Goal: Information Seeking & Learning: Check status

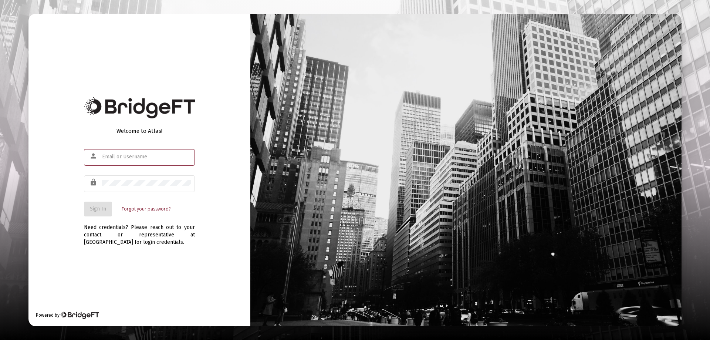
click at [113, 157] on input "text" at bounding box center [146, 157] width 89 height 6
type input "[PERSON_NAME][EMAIL_ADDRESS][DOMAIN_NAME]"
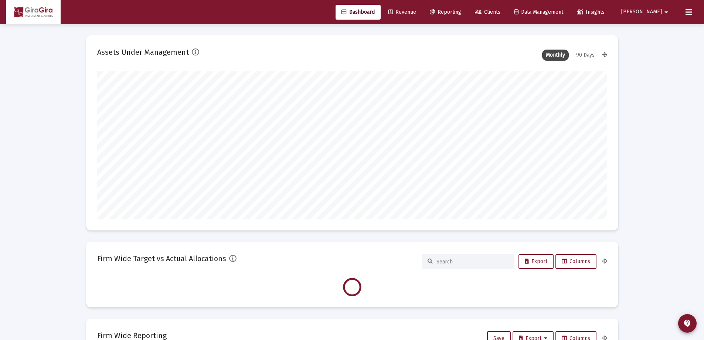
scroll to position [148, 275]
type input "[DATE]"
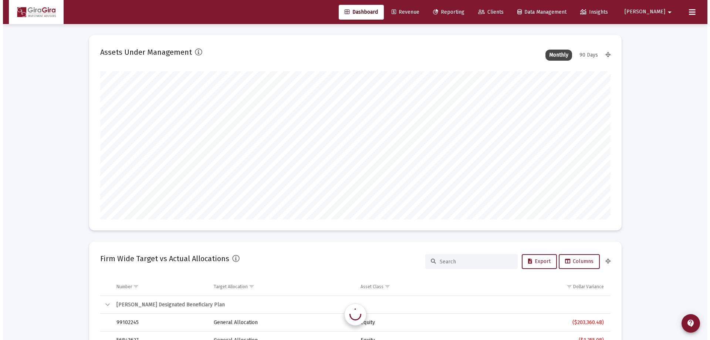
scroll to position [148, 238]
click at [461, 11] on span "Reporting" at bounding box center [445, 12] width 31 height 6
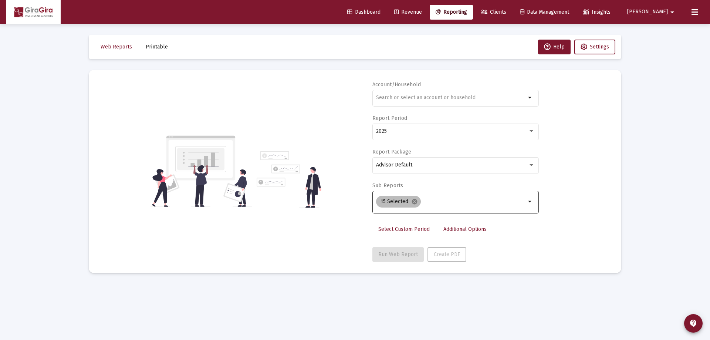
click at [413, 201] on mat-icon "cancel" at bounding box center [414, 201] width 7 height 7
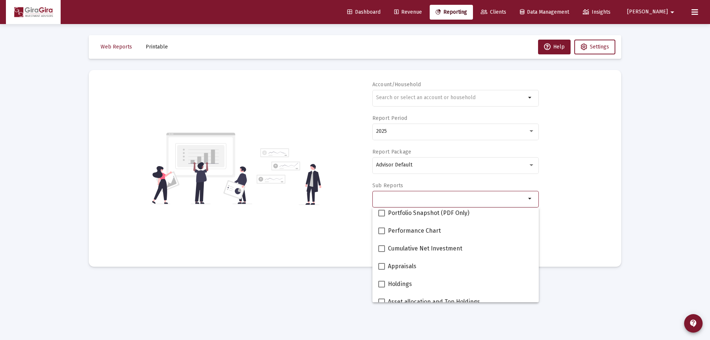
scroll to position [111, 0]
click at [381, 212] on span at bounding box center [381, 212] width 7 height 7
click at [381, 215] on input "Performance Chart" at bounding box center [381, 215] width 0 height 0
checkbox input "true"
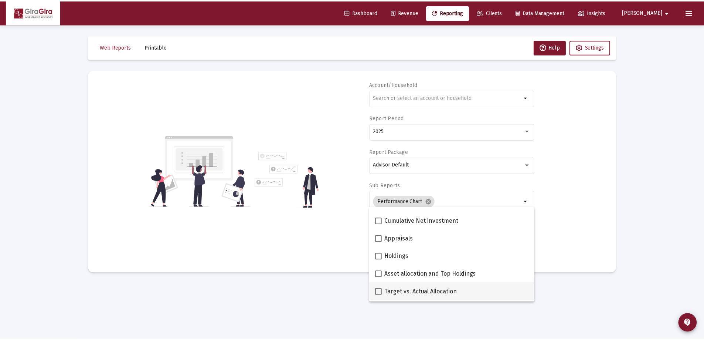
scroll to position [185, 0]
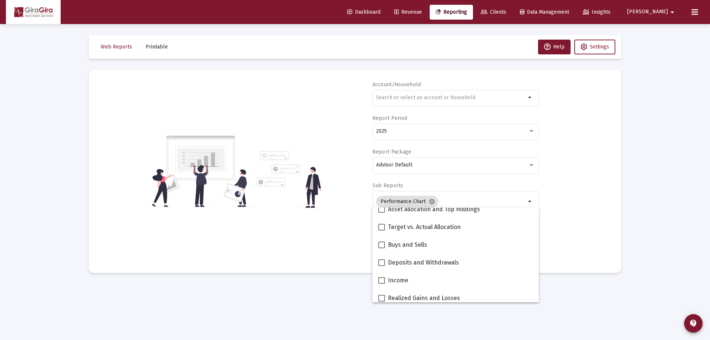
click at [553, 215] on div "Account/Household arrow_drop_down Report Period 2025 Report Package Advisor Def…" at bounding box center [355, 171] width 510 height 181
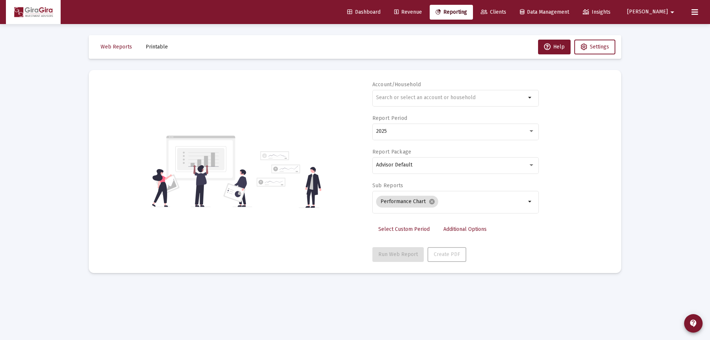
click at [472, 229] on span "Additional Options" at bounding box center [464, 229] width 43 height 6
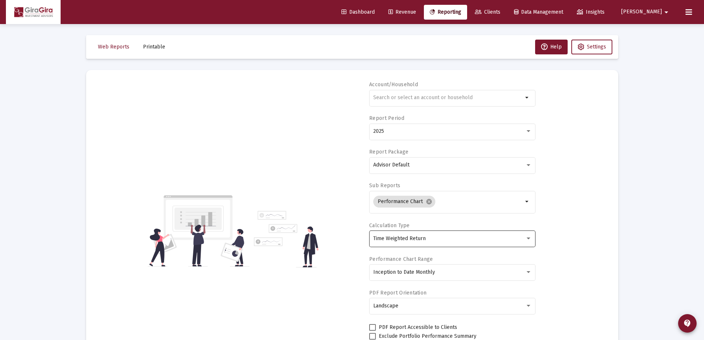
click at [423, 240] on span "Time Weighted Return" at bounding box center [399, 238] width 52 height 6
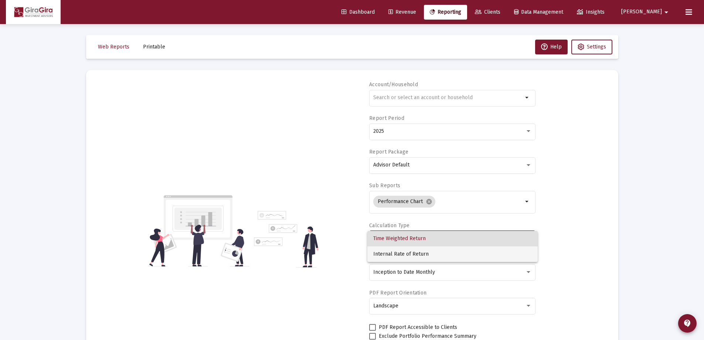
click at [419, 255] on span "Internal Rate of Return" at bounding box center [452, 254] width 159 height 16
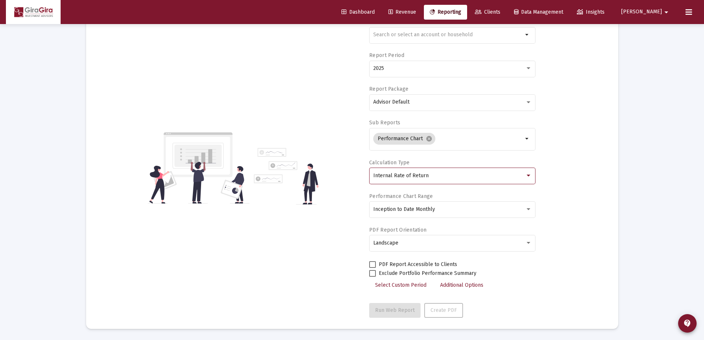
scroll to position [0, 0]
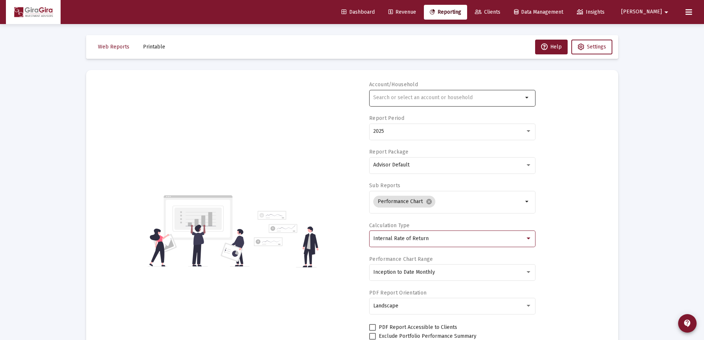
click at [400, 99] on input "text" at bounding box center [448, 98] width 150 height 6
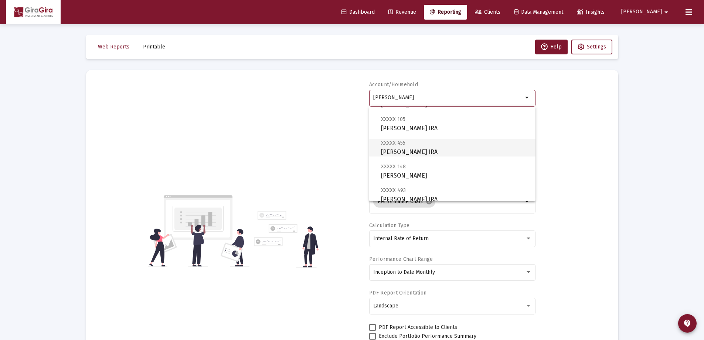
scroll to position [259, 0]
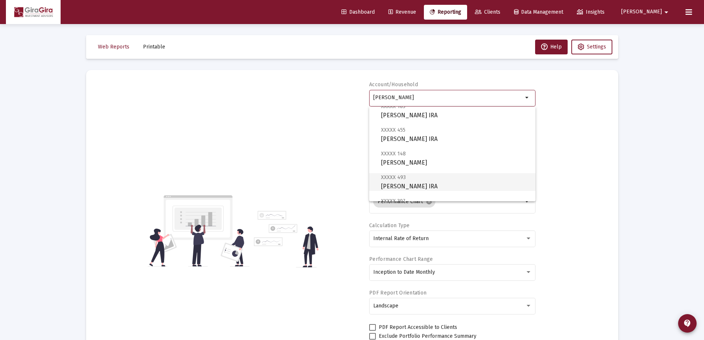
click at [399, 181] on span "XXXXX 493 [PERSON_NAME] IRA" at bounding box center [455, 182] width 149 height 18
type input "[PERSON_NAME] IRA"
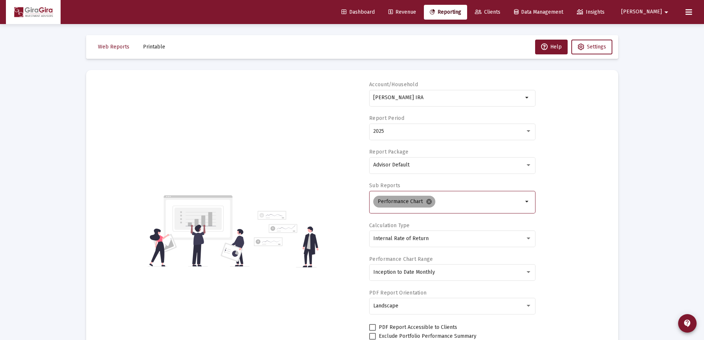
click at [428, 201] on mat-icon "cancel" at bounding box center [429, 201] width 7 height 7
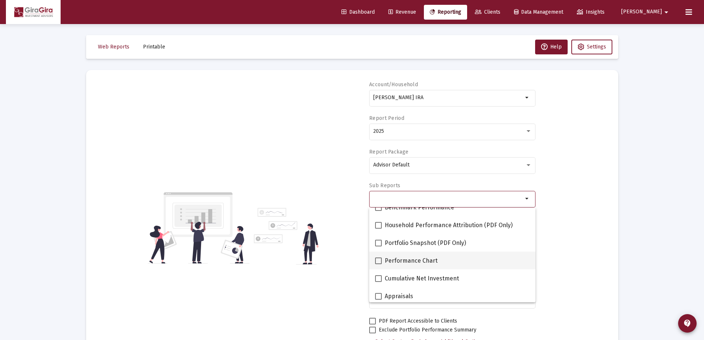
scroll to position [74, 0]
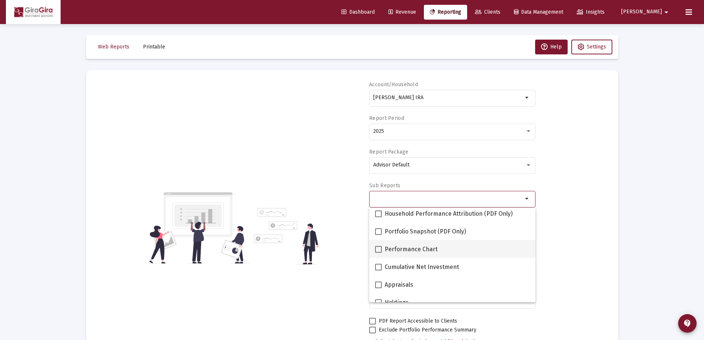
click at [377, 248] on span at bounding box center [378, 249] width 7 height 7
click at [378, 252] on input "Performance Chart" at bounding box center [378, 252] width 0 height 0
checkbox input "true"
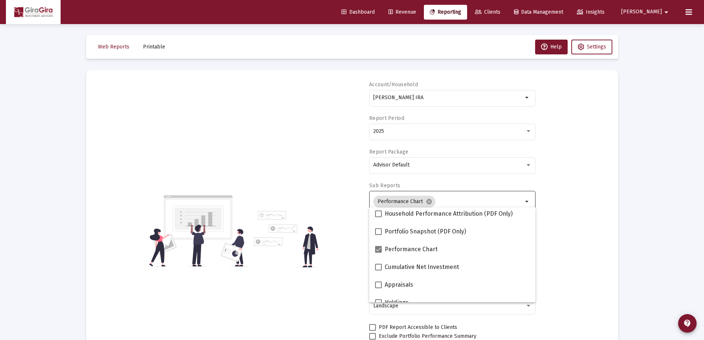
click at [566, 233] on div "Account/Household [PERSON_NAME] IRA arrow_drop_down Report Period 2025 Report P…" at bounding box center [352, 230] width 510 height 299
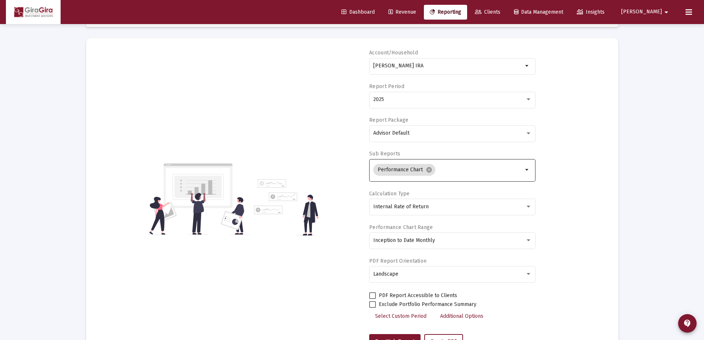
scroll to position [63, 0]
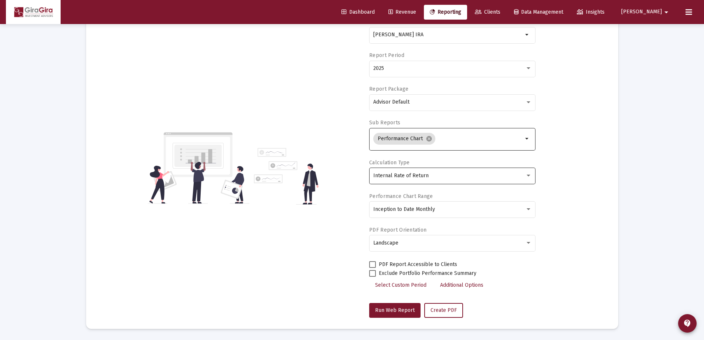
click at [394, 175] on span "Internal Rate of Return" at bounding box center [400, 175] width 55 height 6
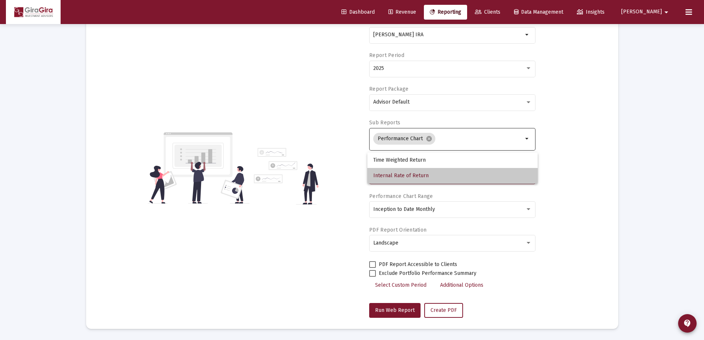
click at [395, 177] on span "Internal Rate of Return" at bounding box center [452, 176] width 159 height 16
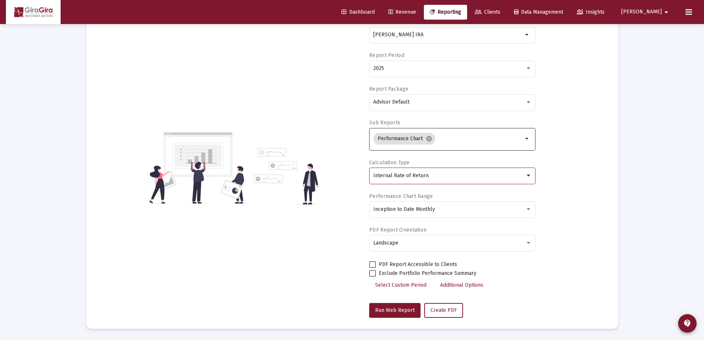
click at [396, 173] on span "Internal Rate of Return" at bounding box center [400, 175] width 55 height 6
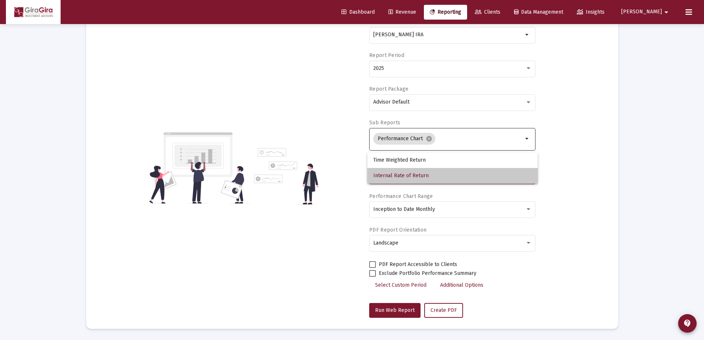
click at [407, 177] on span "Internal Rate of Return" at bounding box center [452, 176] width 159 height 16
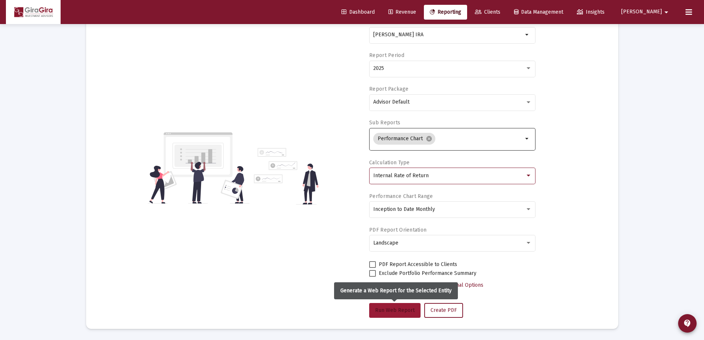
click at [391, 309] on span "Run Web Report" at bounding box center [395, 310] width 40 height 6
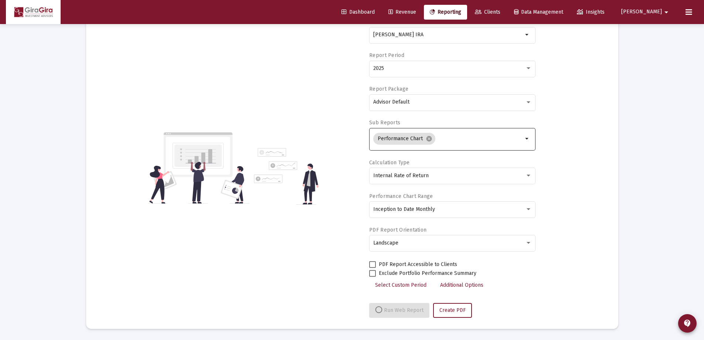
select select "View all"
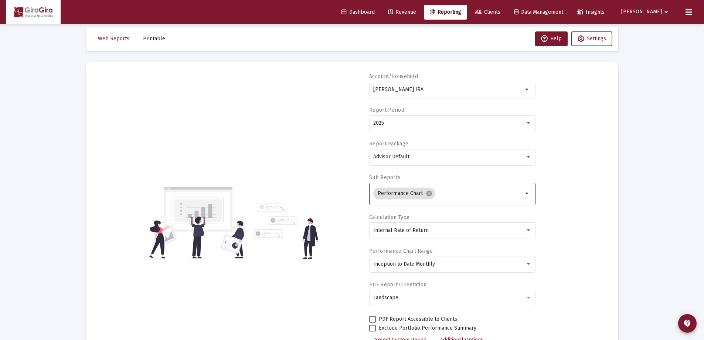
scroll to position [0, 0]
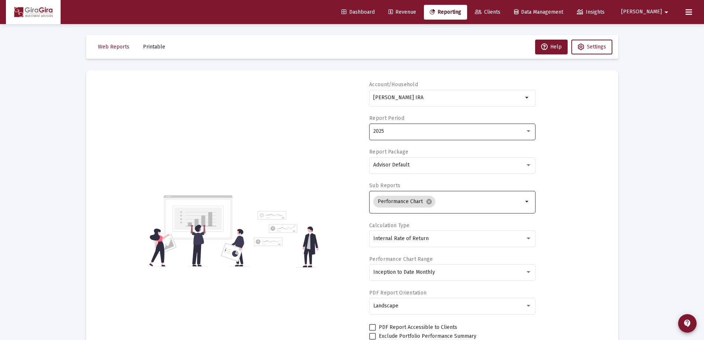
click at [386, 130] on div "2025" at bounding box center [449, 131] width 152 height 6
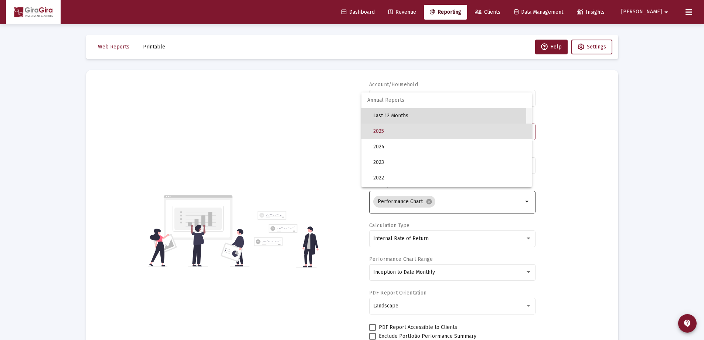
click at [384, 115] on span "Last 12 Months" at bounding box center [449, 116] width 153 height 16
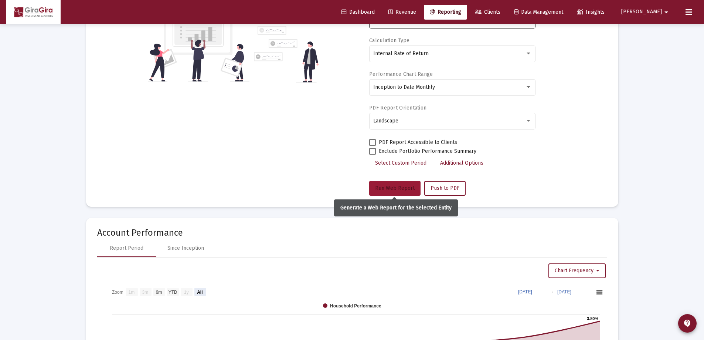
click at [397, 189] on span "Run Web Report" at bounding box center [395, 188] width 40 height 6
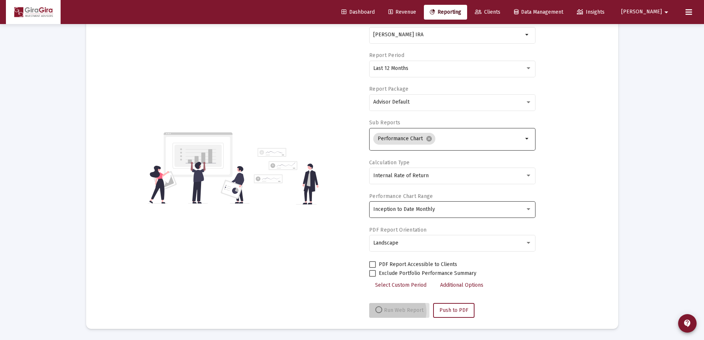
select select "View all"
